Goal: Task Accomplishment & Management: Use online tool/utility

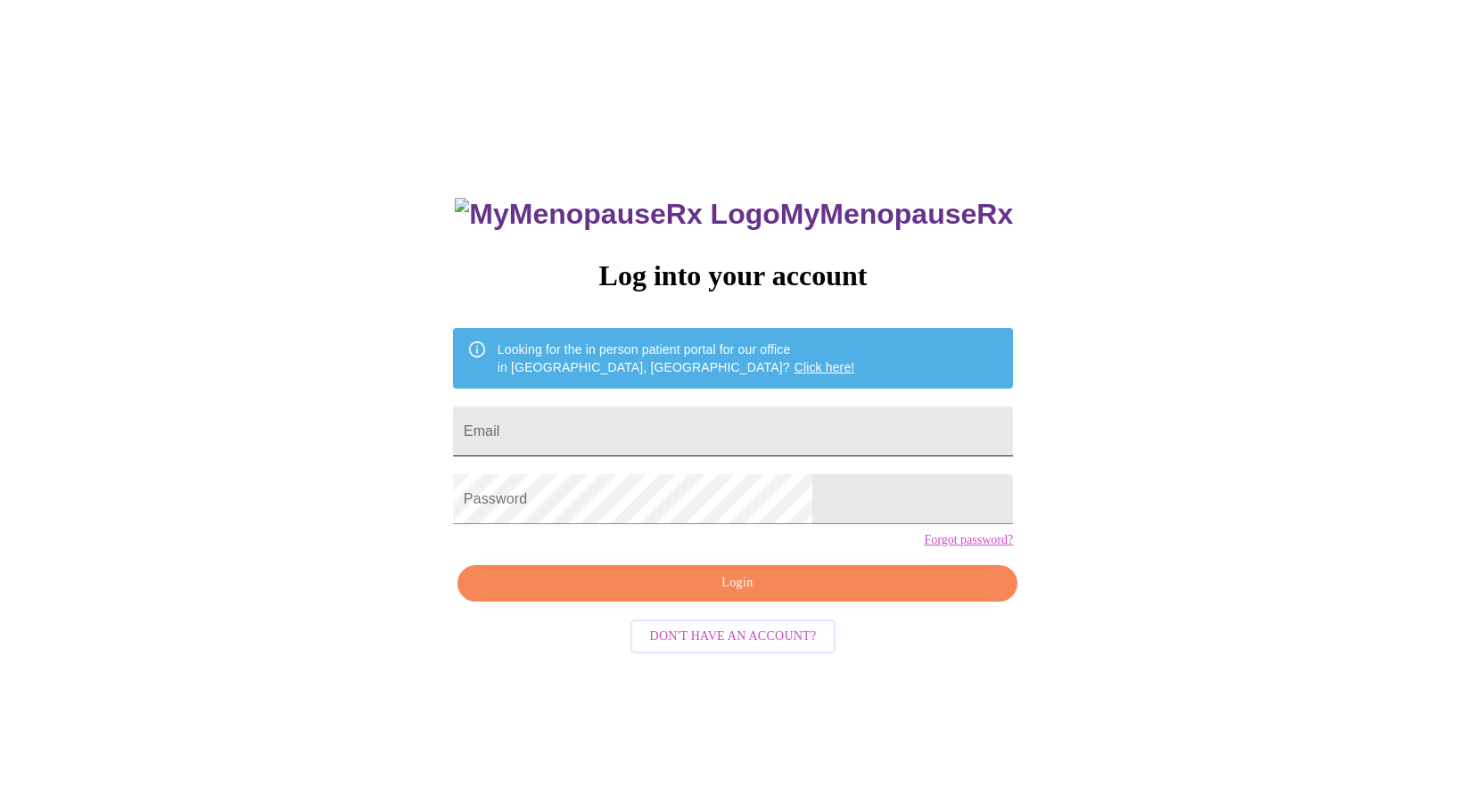
click at [762, 416] on input "Email" at bounding box center [733, 431] width 560 height 50
type input "[EMAIL_ADDRESS][DOMAIN_NAME]"
click at [749, 594] on span "Login" at bounding box center [737, 583] width 520 height 22
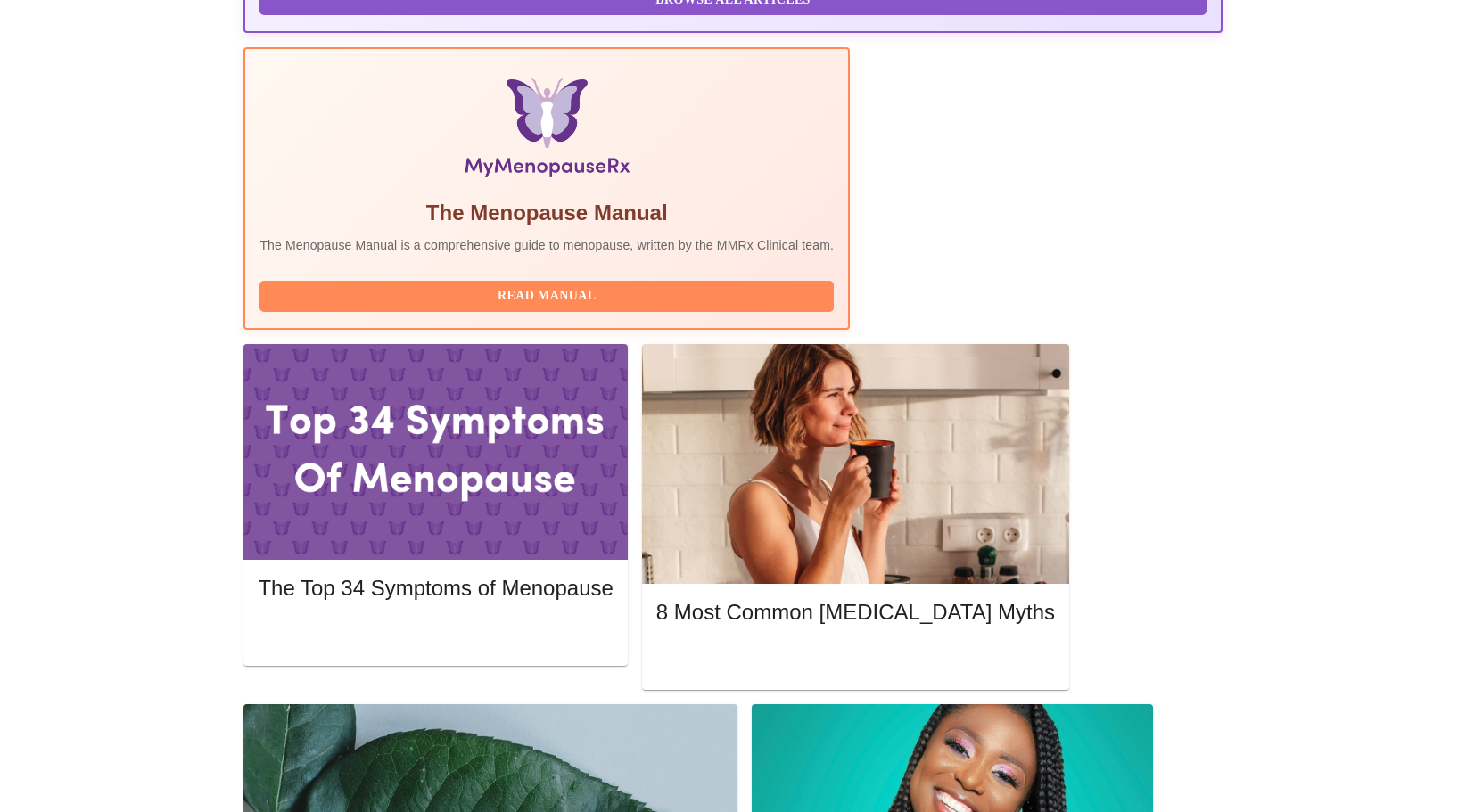
scroll to position [618, 0]
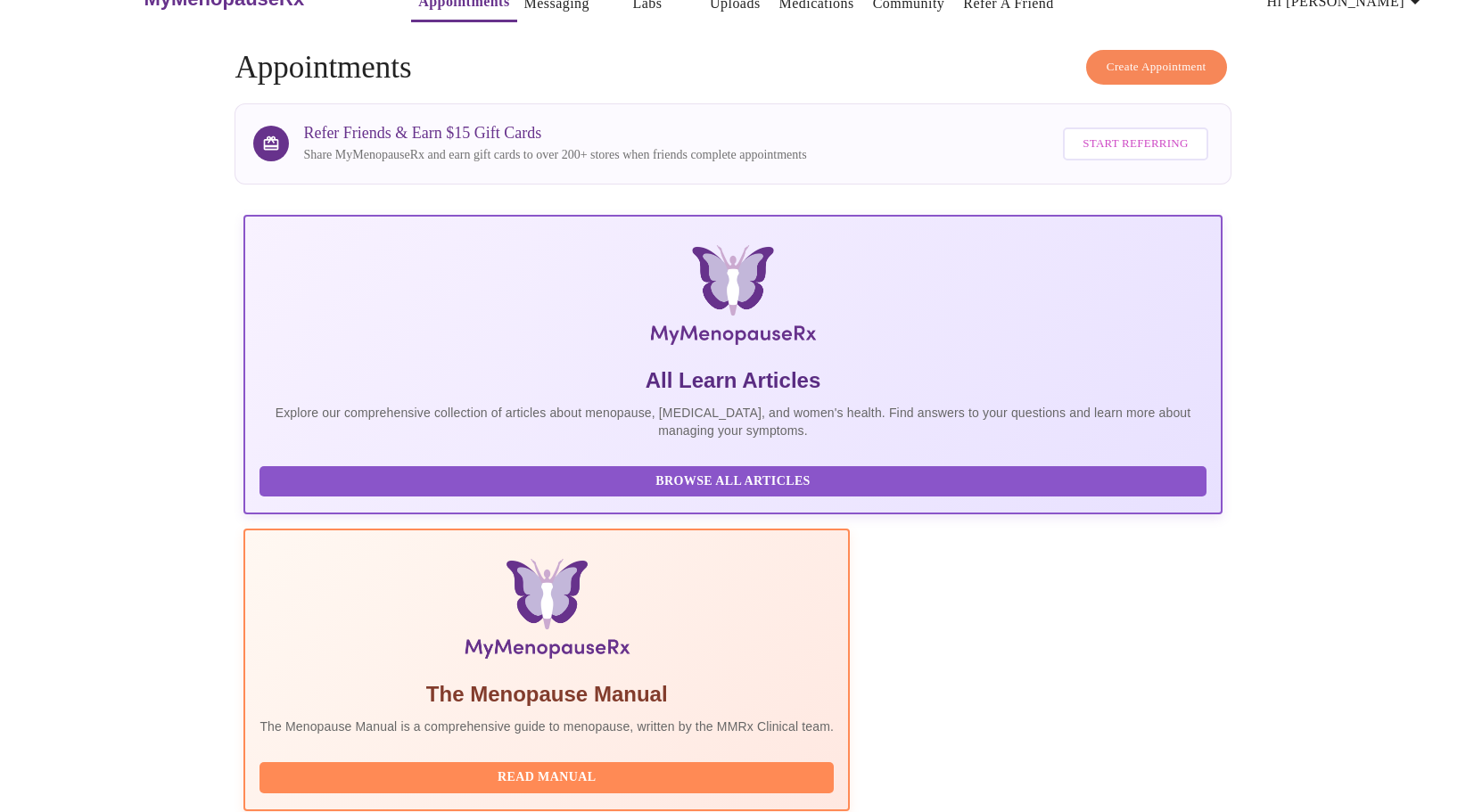
scroll to position [0, 0]
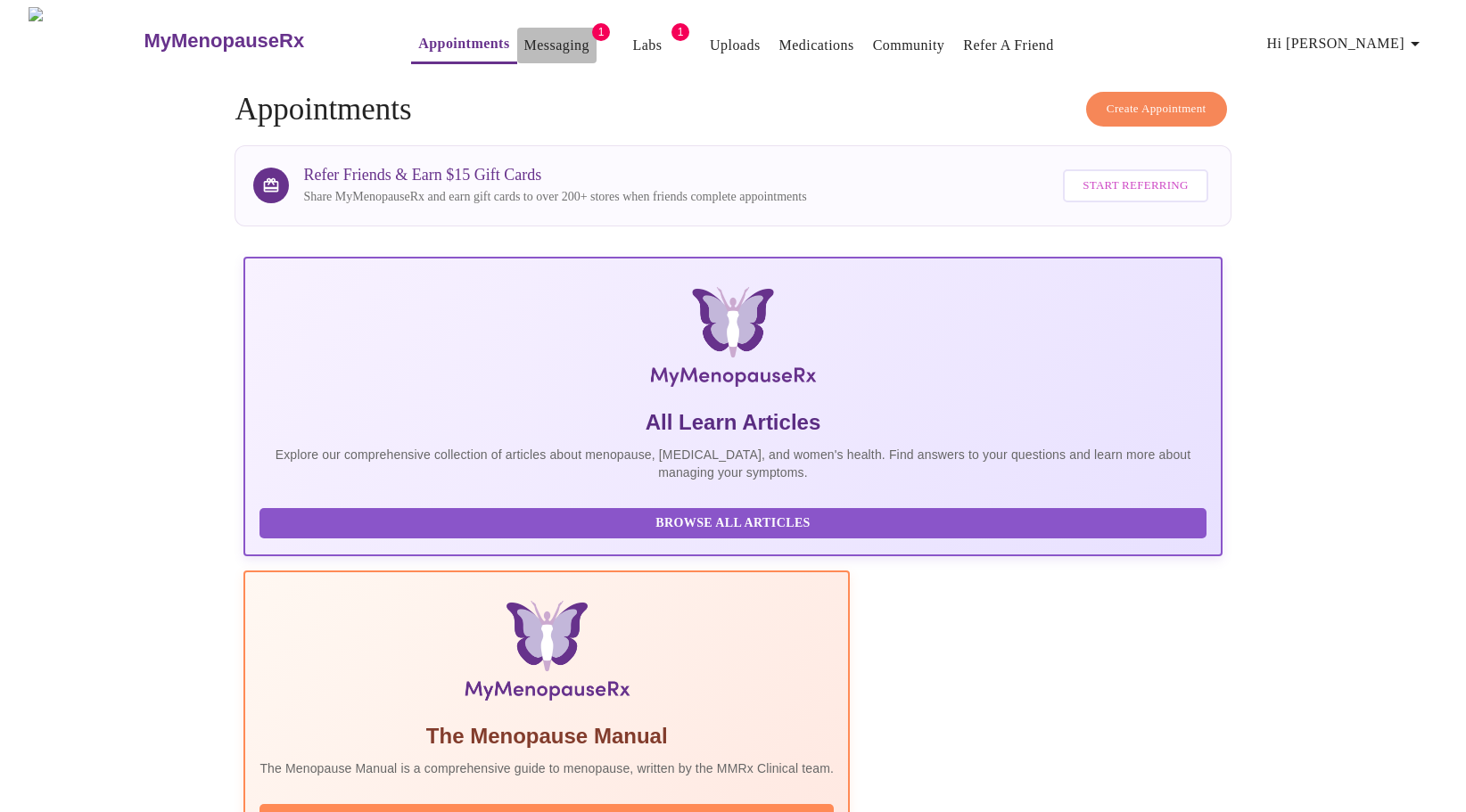
click at [530, 33] on link "Messaging" at bounding box center [557, 45] width 65 height 25
